Goal: Task Accomplishment & Management: Manage account settings

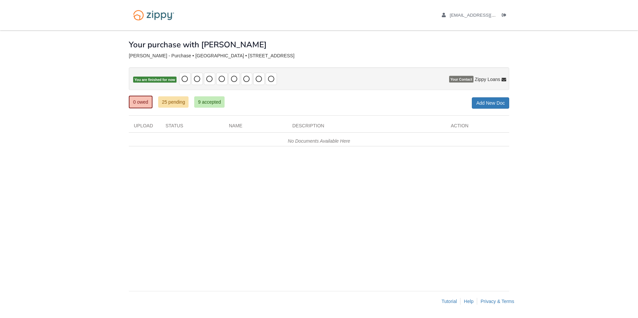
click at [270, 198] on div "× × × Pending Add Document Notice document will be included in the email sent t…" at bounding box center [319, 157] width 380 height 254
click at [478, 17] on span "[EMAIL_ADDRESS][DOMAIN_NAME]" at bounding box center [488, 15] width 76 height 5
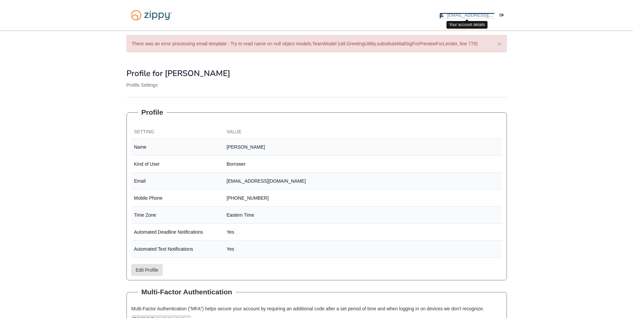
click at [442, 16] on icon "edit profile" at bounding box center [441, 15] width 4 height 5
click at [153, 14] on img at bounding box center [151, 15] width 50 height 17
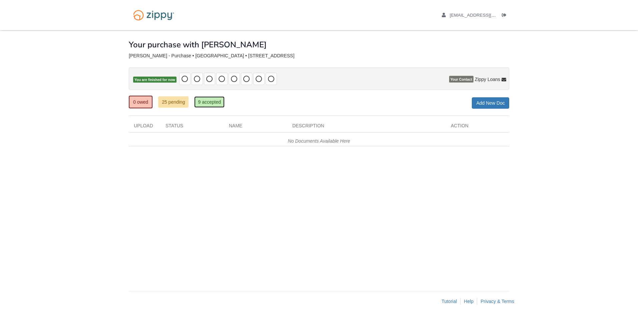
click at [212, 104] on link "9 accepted" at bounding box center [209, 101] width 30 height 11
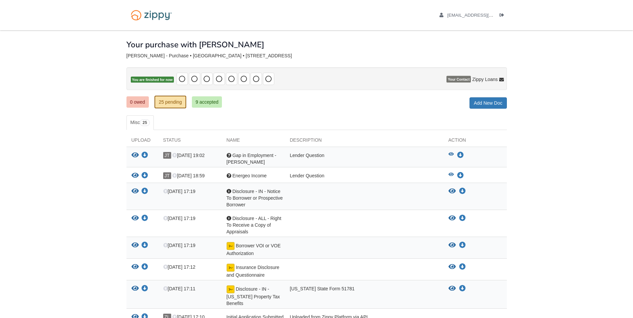
click at [374, 46] on div "Your purchase with [PERSON_NAME]" at bounding box center [316, 39] width 380 height 19
click at [503, 16] on icon "Log out" at bounding box center [501, 15] width 5 height 5
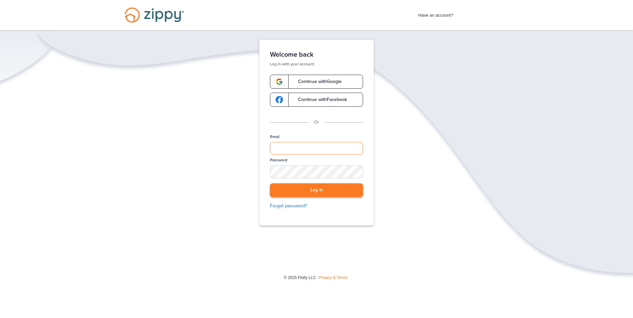
type input "**********"
click at [317, 187] on button "Log in" at bounding box center [316, 190] width 93 height 14
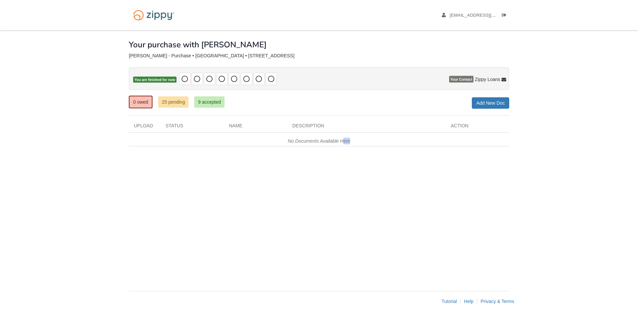
drag, startPoint x: 343, startPoint y: 185, endPoint x: 484, endPoint y: 207, distance: 143.1
click at [484, 207] on div "× × × Pending Add Document Notice document will be included in the email sent t…" at bounding box center [319, 157] width 380 height 254
drag, startPoint x: 484, startPoint y: 207, endPoint x: 470, endPoint y: 204, distance: 14.7
click at [482, 207] on div "× × × Pending Add Document Notice document will be included in the email sent t…" at bounding box center [319, 157] width 380 height 254
click at [468, 203] on div "× × × Pending Add Document Notice document will be included in the email sent t…" at bounding box center [319, 157] width 380 height 254
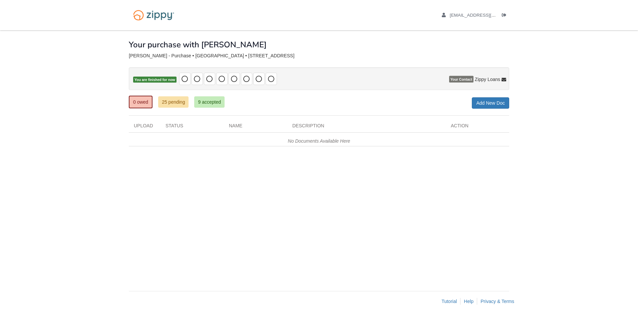
drag, startPoint x: 425, startPoint y: 176, endPoint x: 398, endPoint y: 226, distance: 56.9
click at [398, 226] on div "× × × Pending Add Document Notice document will be included in the email sent t…" at bounding box center [319, 157] width 380 height 254
drag, startPoint x: 536, startPoint y: 186, endPoint x: 473, endPoint y: 245, distance: 85.9
click at [473, 245] on body "[EMAIL_ADDRESS][DOMAIN_NAME] Logout ×" at bounding box center [319, 159] width 638 height 318
drag, startPoint x: 514, startPoint y: 213, endPoint x: 438, endPoint y: 168, distance: 87.9
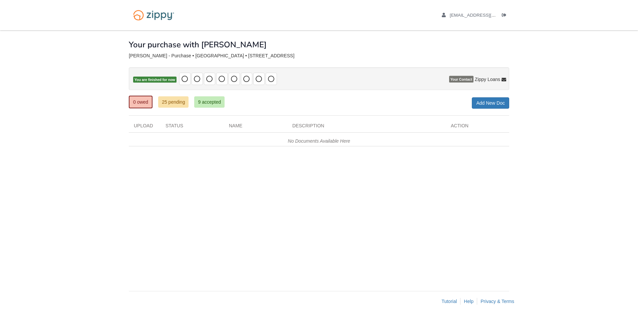
click at [438, 168] on div "× × × Pending Add Document Notice document will be included in the email sent t…" at bounding box center [319, 170] width 390 height 281
click at [439, 169] on div "× × × Pending Add Document Notice document will be included in the email sent t…" at bounding box center [319, 157] width 380 height 254
click at [146, 175] on div "× × × Pending Add Document Notice document will be included in the email sent t…" at bounding box center [319, 157] width 380 height 254
click at [572, 82] on body "nicole08181988@gmail.com Logout ×" at bounding box center [319, 159] width 638 height 318
